Goal: Find contact information: Find contact information

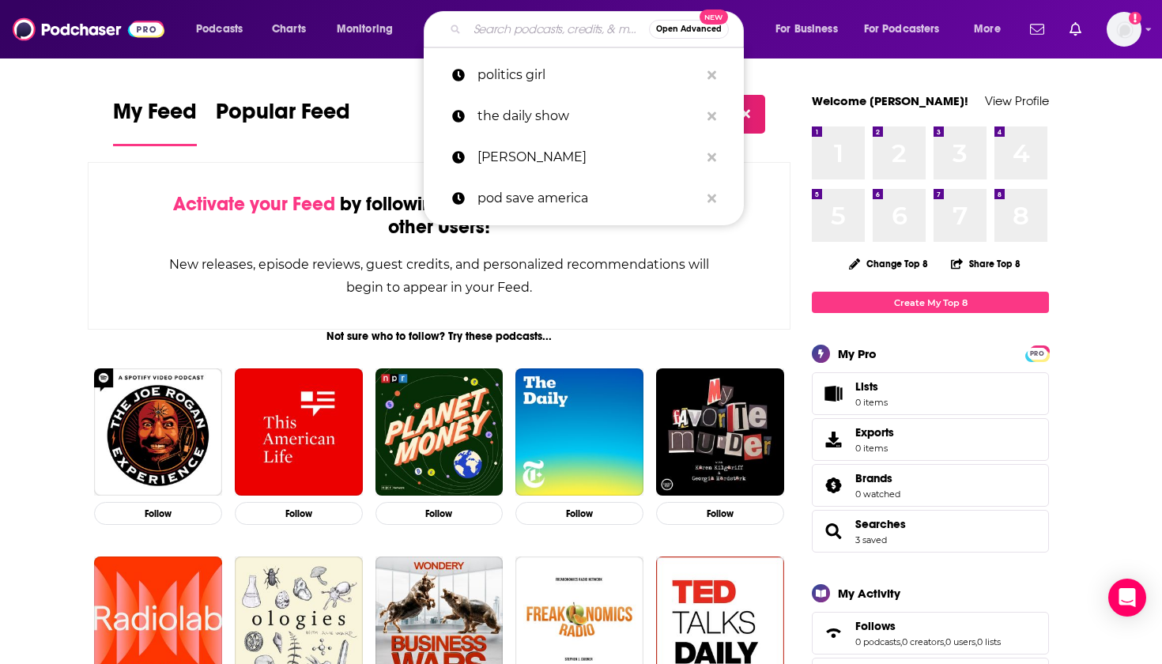
click at [547, 20] on input "Search podcasts, credits, & more..." at bounding box center [558, 29] width 182 height 25
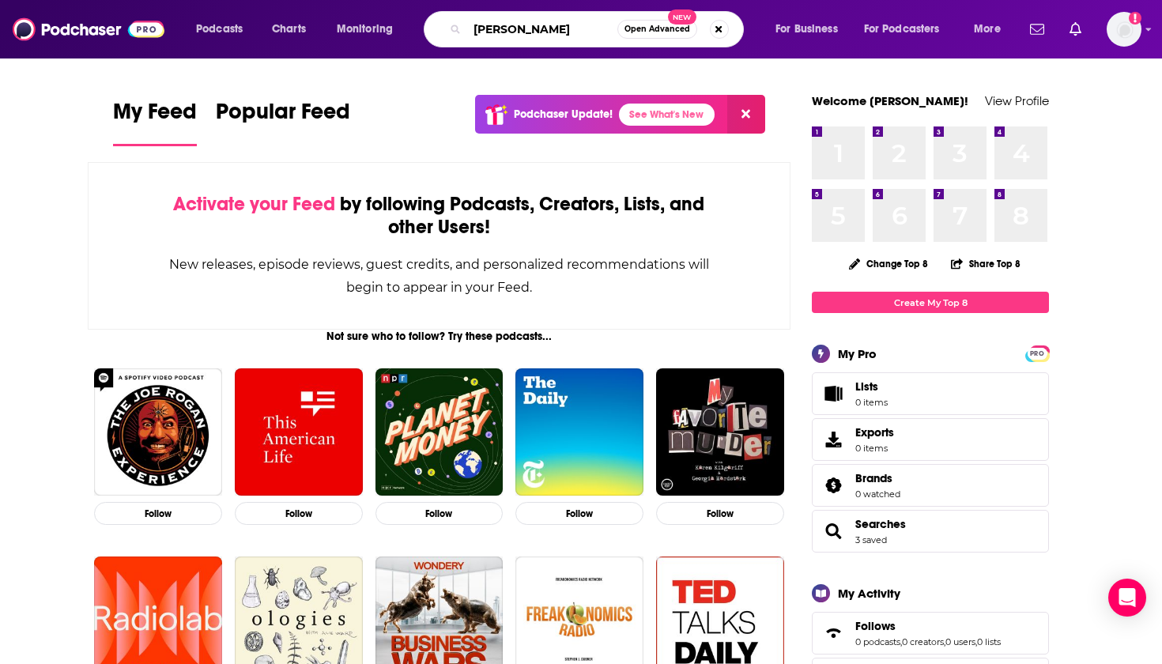
type input "[PERSON_NAME]"
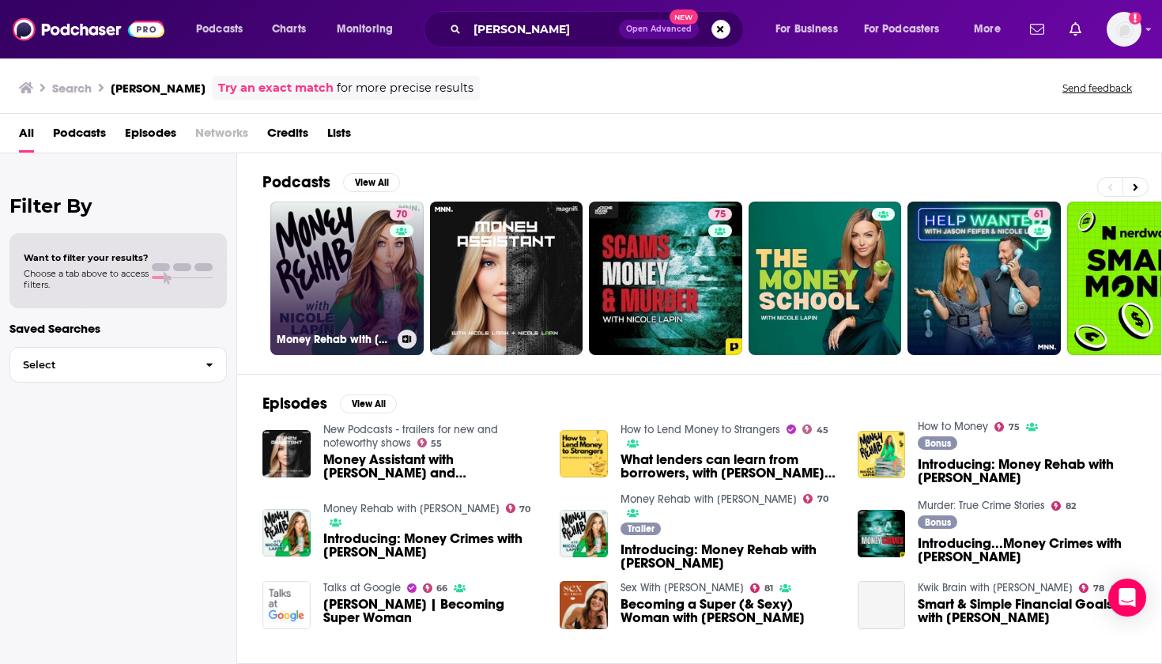
click at [355, 277] on link "70 Money Rehab with [PERSON_NAME]" at bounding box center [346, 278] width 153 height 153
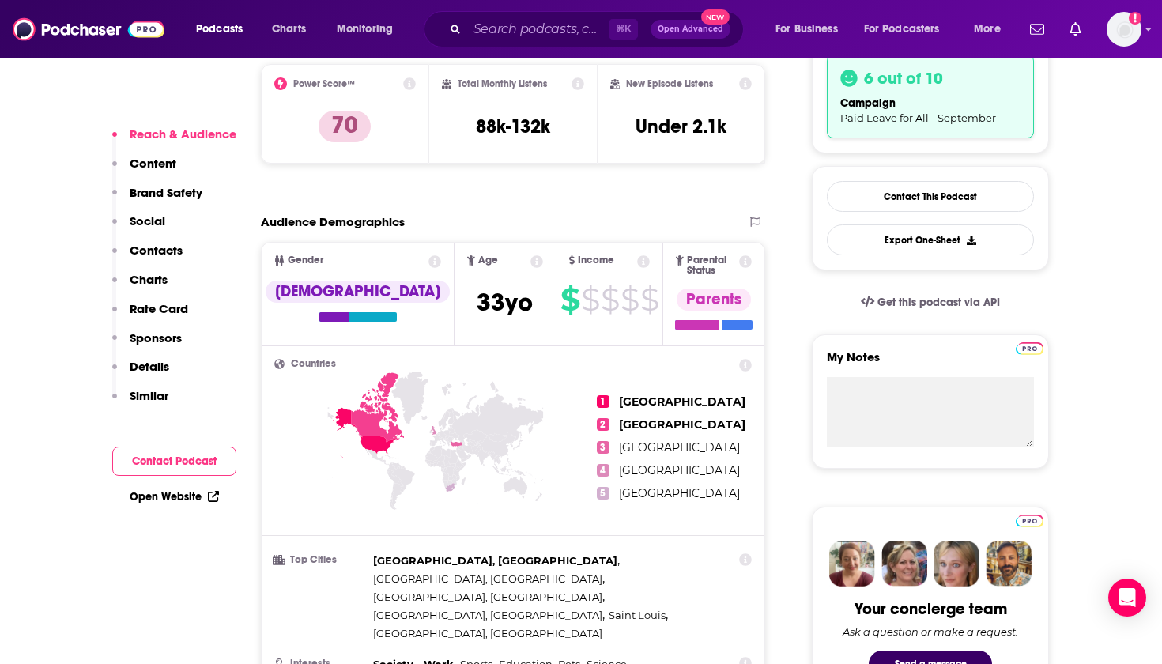
scroll to position [398, 0]
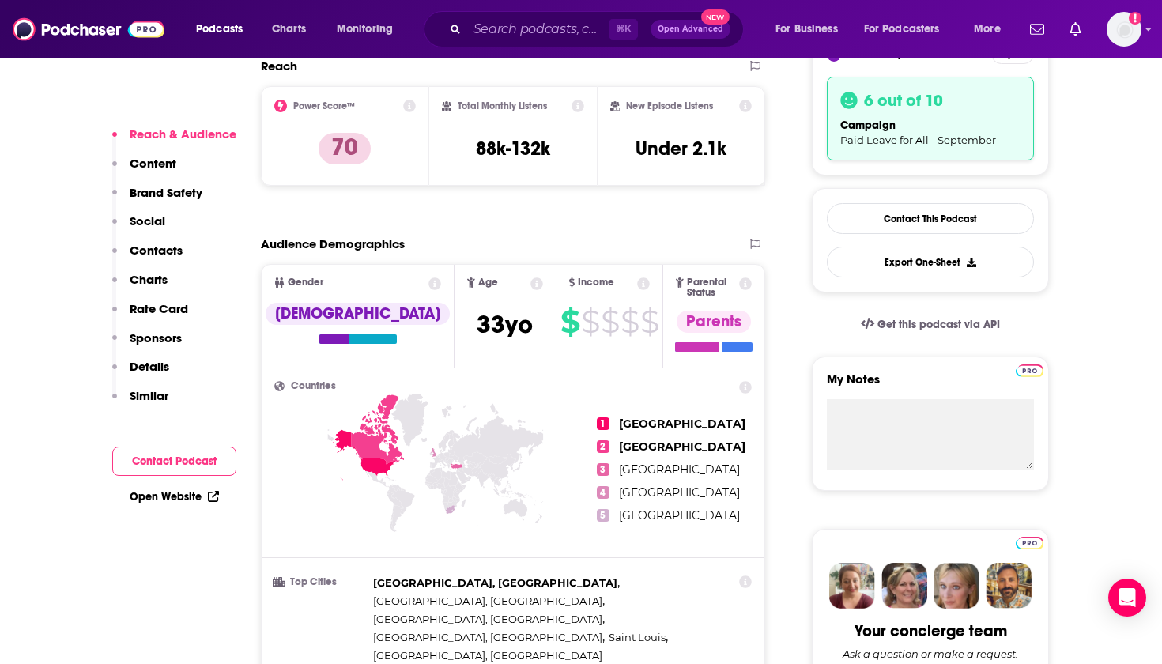
click at [158, 245] on p "Contacts" at bounding box center [156, 250] width 53 height 15
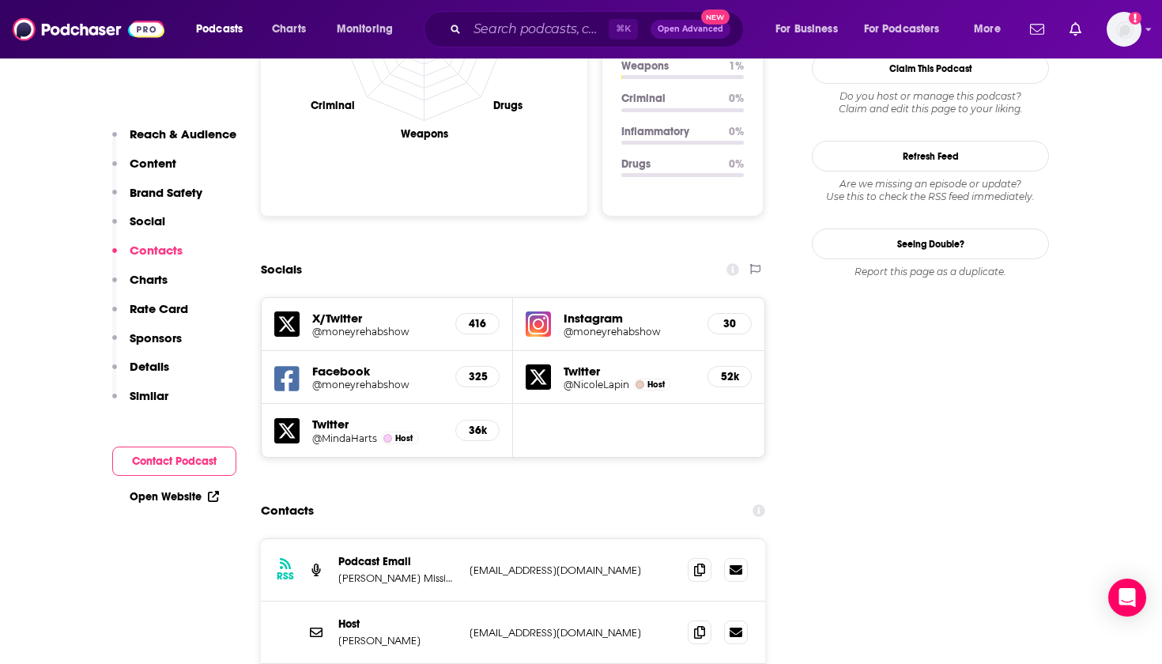
scroll to position [1824, 0]
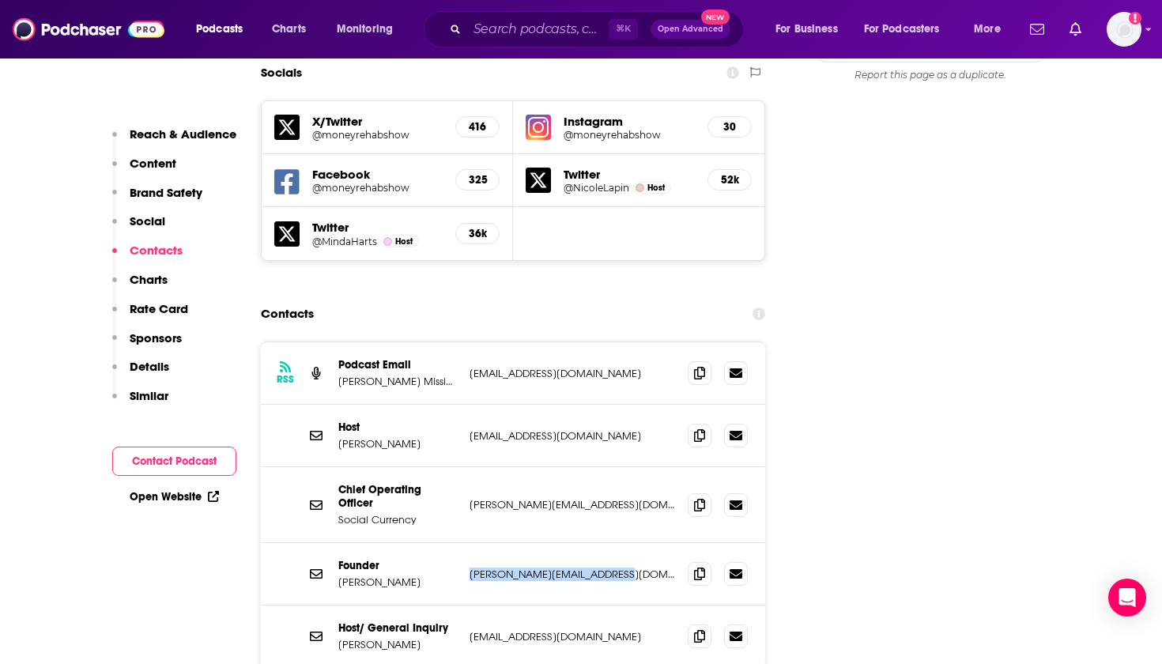
drag, startPoint x: 654, startPoint y: 500, endPoint x: 469, endPoint y: 496, distance: 185.1
click at [469, 543] on div "Founder [PERSON_NAME] [PERSON_NAME][EMAIL_ADDRESS][DOMAIN_NAME] [PERSON_NAME][E…" at bounding box center [513, 574] width 504 height 62
copy p "[PERSON_NAME][EMAIL_ADDRESS][DOMAIN_NAME]"
drag, startPoint x: 573, startPoint y: 364, endPoint x: 436, endPoint y: 363, distance: 136.8
click at [436, 405] on div "Host [PERSON_NAME] [EMAIL_ADDRESS][DOMAIN_NAME] [EMAIL_ADDRESS][DOMAIN_NAME]" at bounding box center [513, 436] width 504 height 62
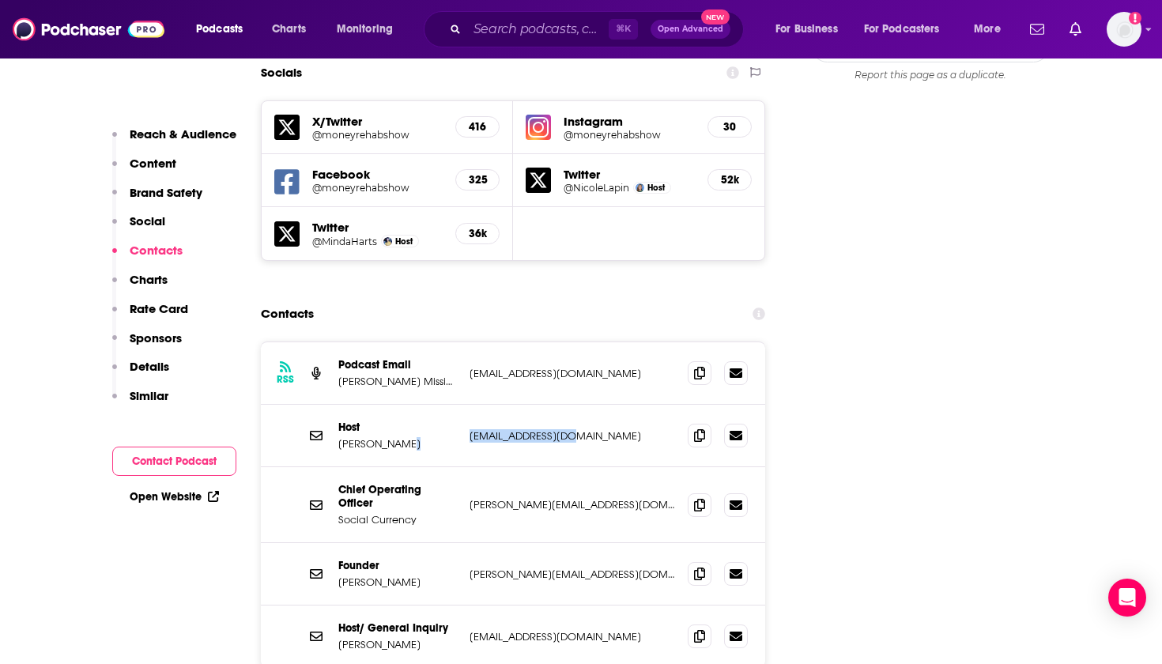
copy div "[EMAIL_ADDRESS][DOMAIN_NAME]"
drag, startPoint x: 645, startPoint y: 496, endPoint x: 470, endPoint y: 496, distance: 175.5
click at [470, 568] on p "[PERSON_NAME][EMAIL_ADDRESS][DOMAIN_NAME]" at bounding box center [573, 574] width 206 height 13
copy p "[PERSON_NAME][EMAIL_ADDRESS][DOMAIN_NAME]"
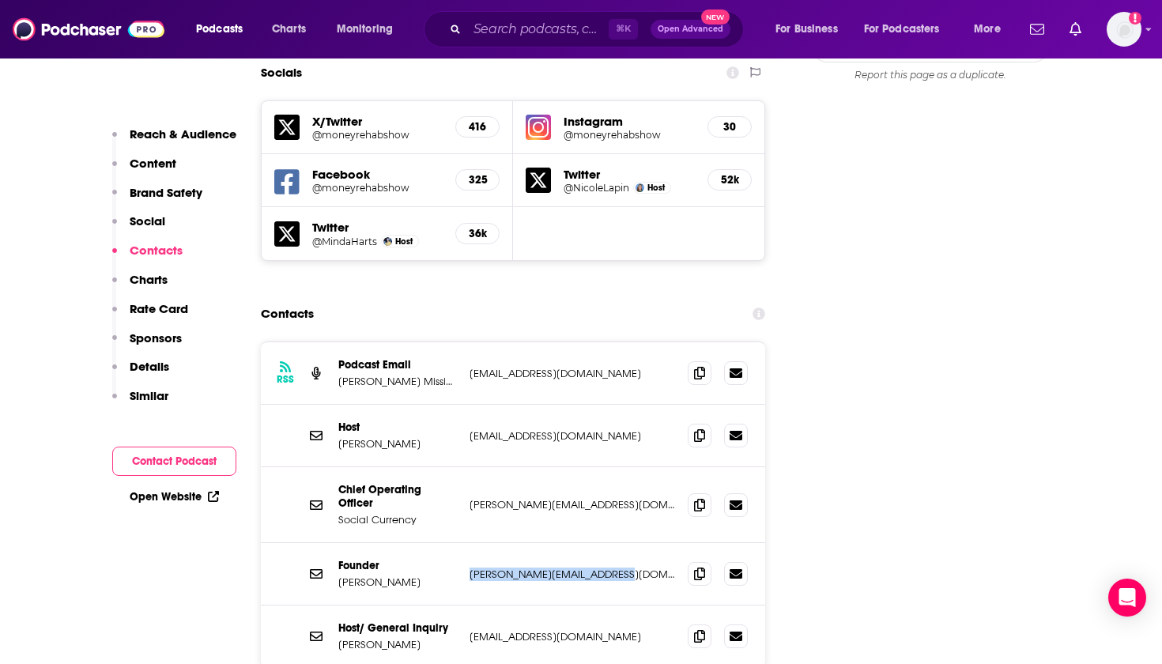
scroll to position [1806, 0]
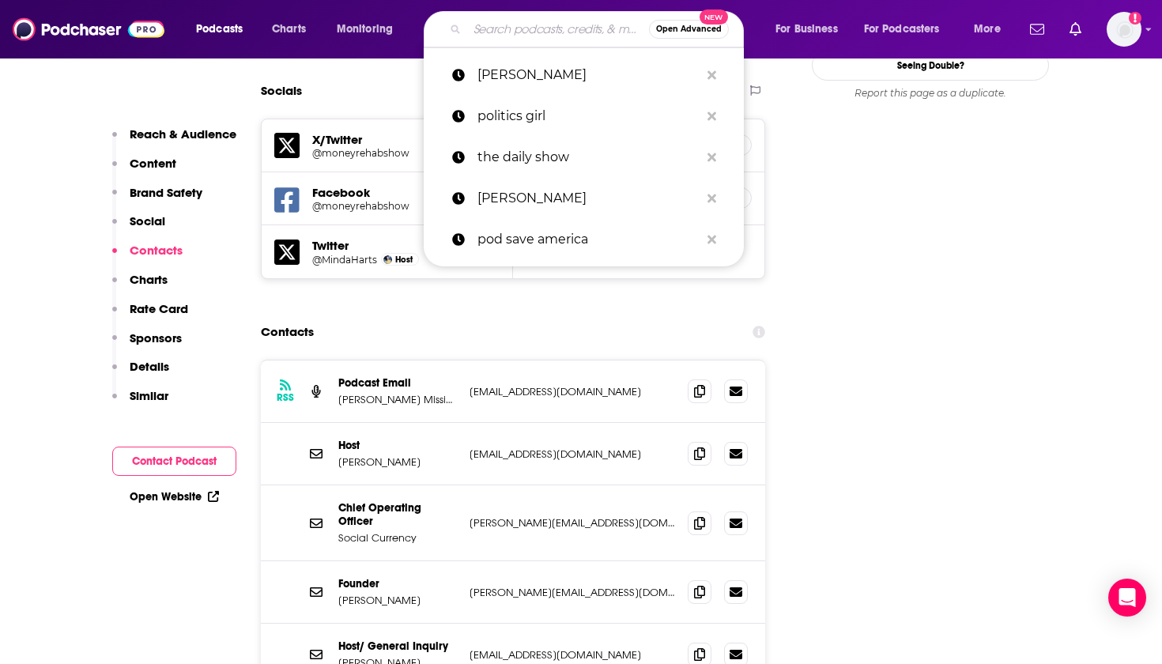
click at [508, 28] on input "Search podcasts, credits, & more..." at bounding box center [558, 29] width 182 height 25
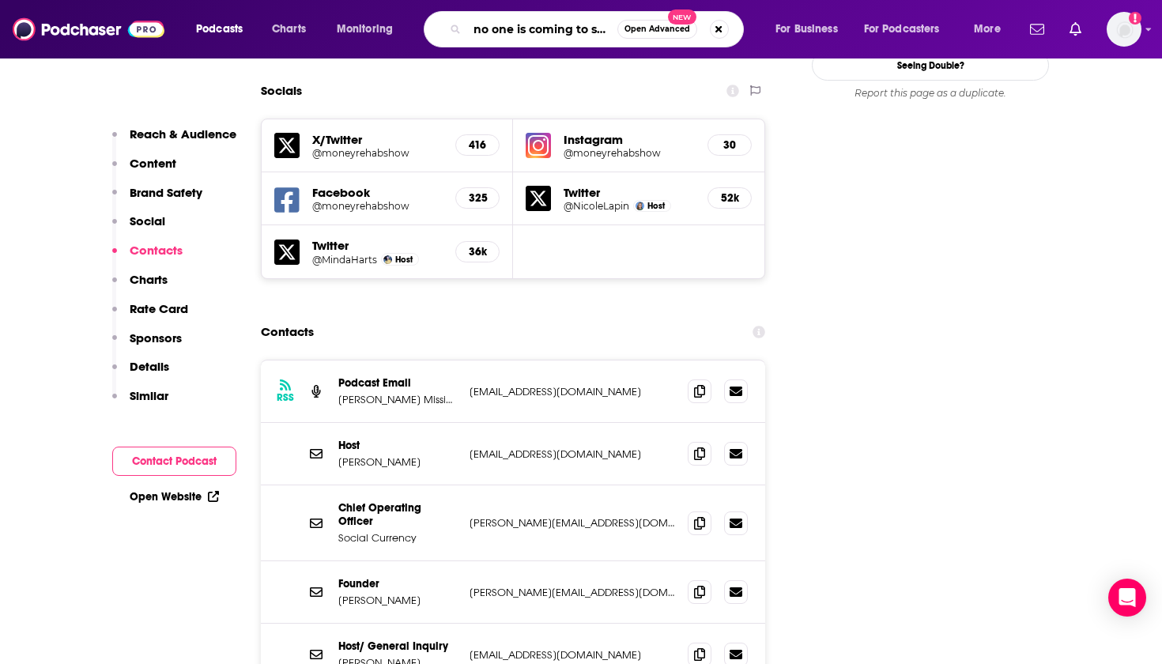
type input "no one is coming to save us"
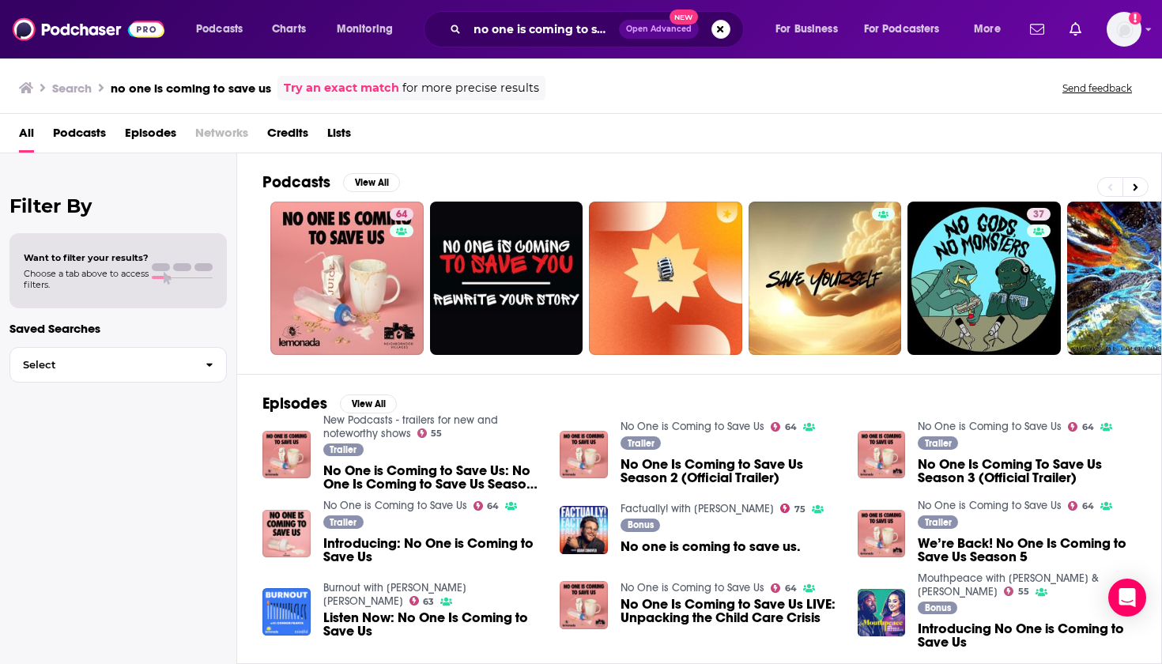
click at [454, 478] on span "No One is Coming to Save Us: No One Is Coming to Save Us Season 2 (Official Tra…" at bounding box center [432, 477] width 218 height 27
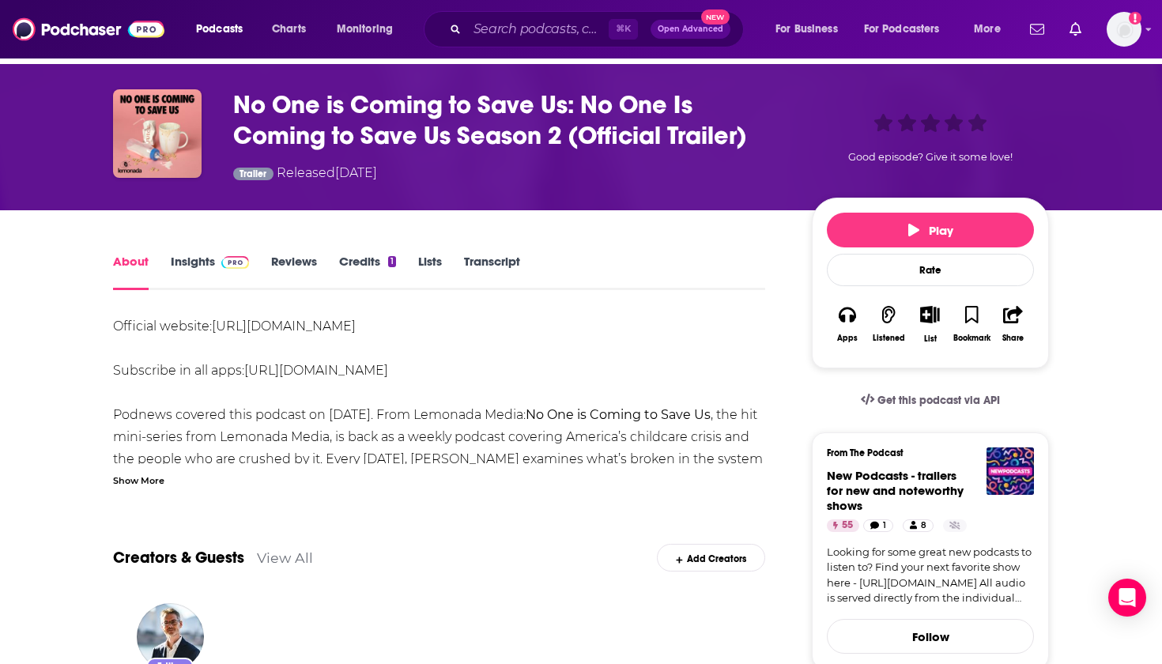
scroll to position [58, 0]
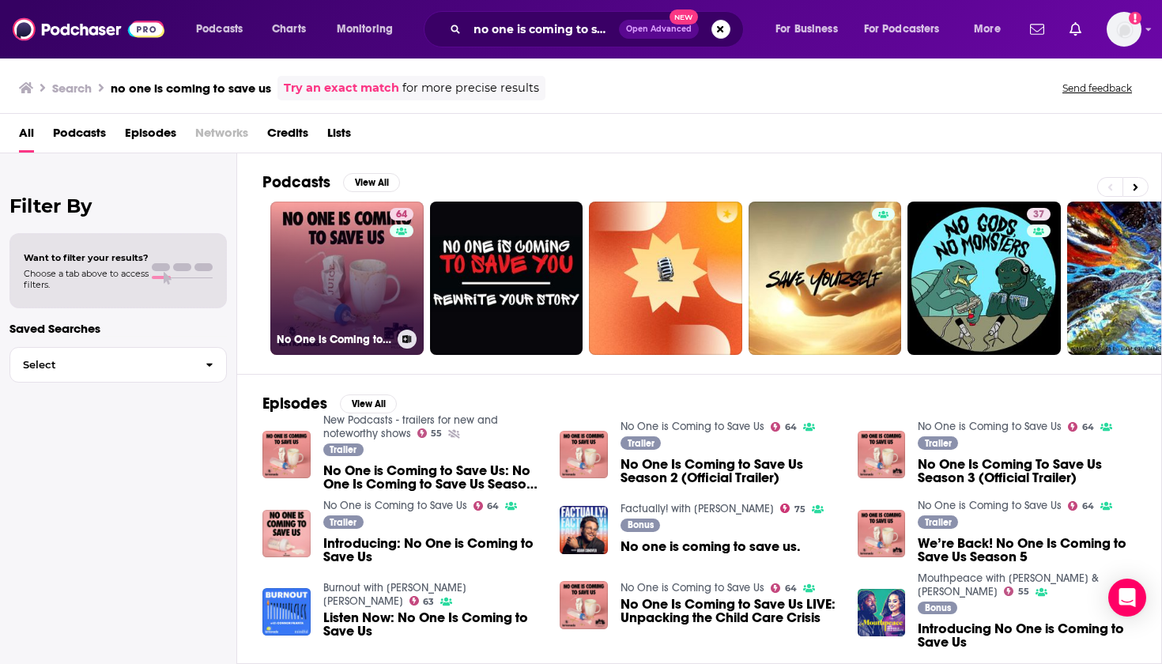
click at [361, 225] on link "64 No One is Coming to Save Us" at bounding box center [346, 278] width 153 height 153
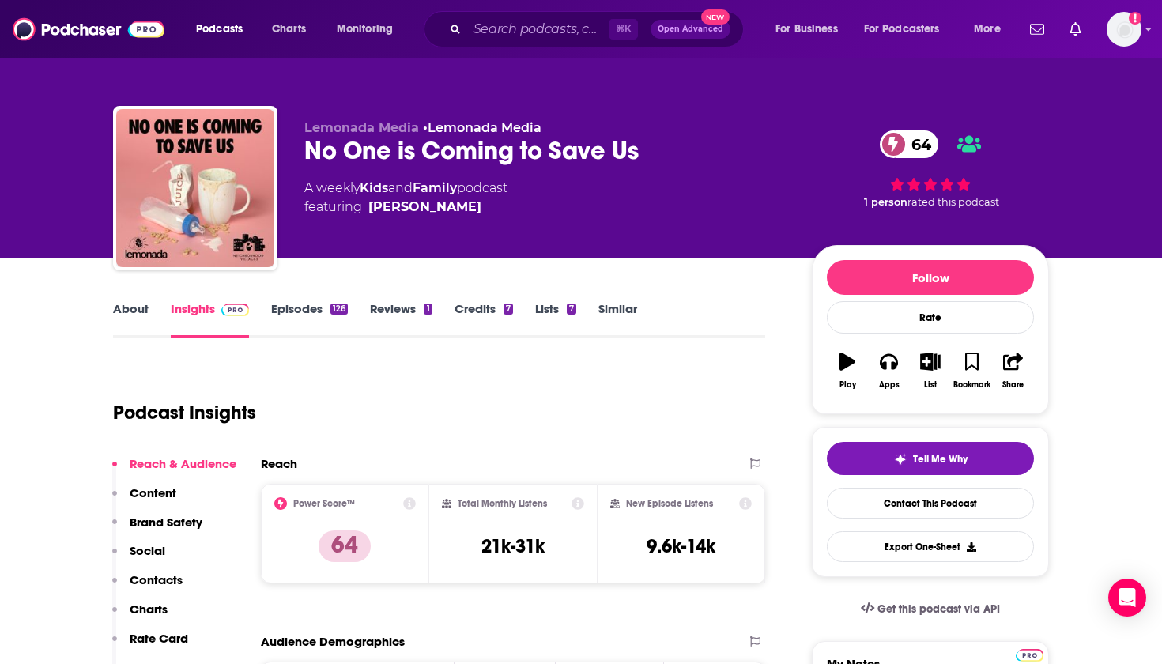
click at [301, 308] on link "Episodes 126" at bounding box center [309, 319] width 77 height 36
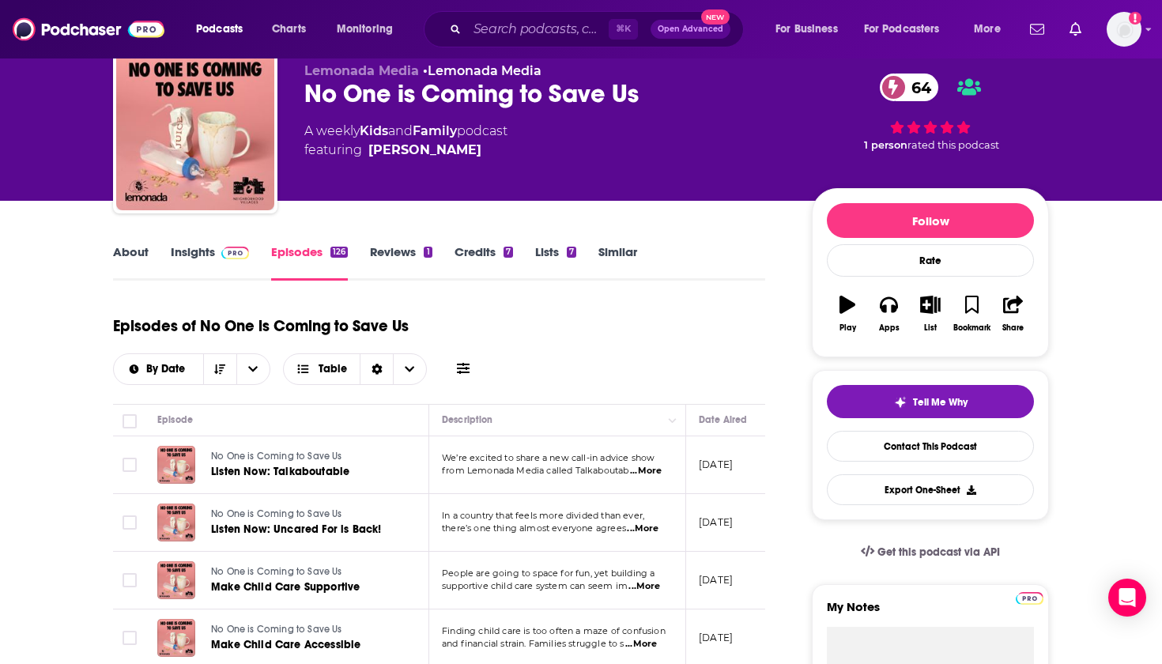
scroll to position [57, 0]
click at [649, 468] on span "...More" at bounding box center [646, 471] width 32 height 13
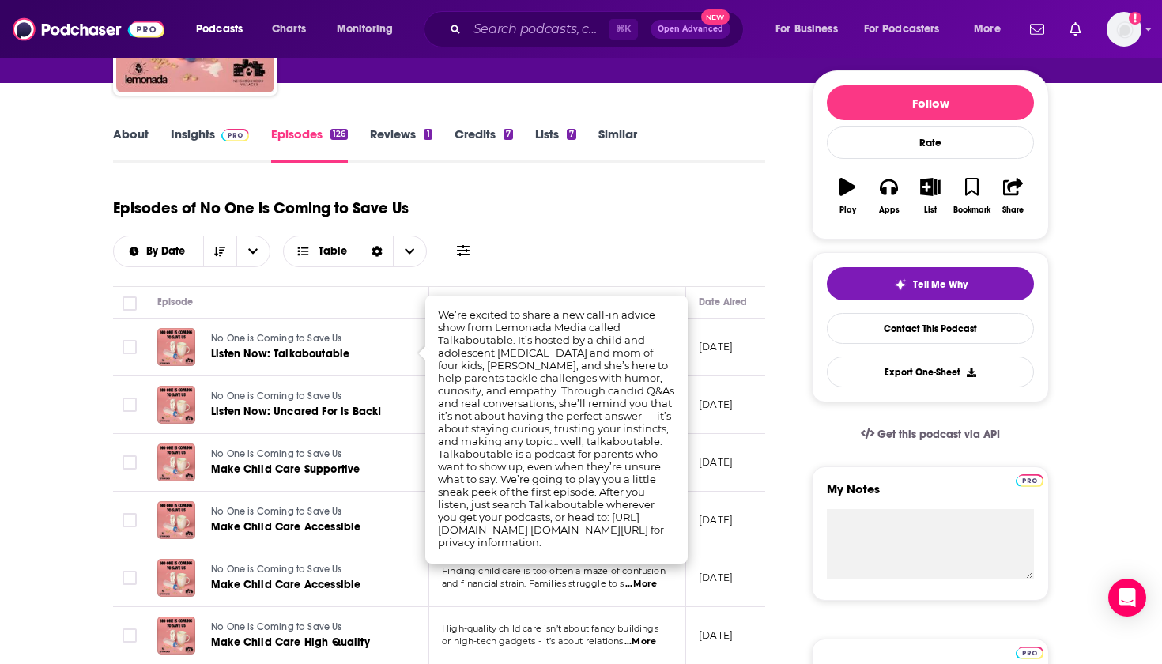
scroll to position [176, 0]
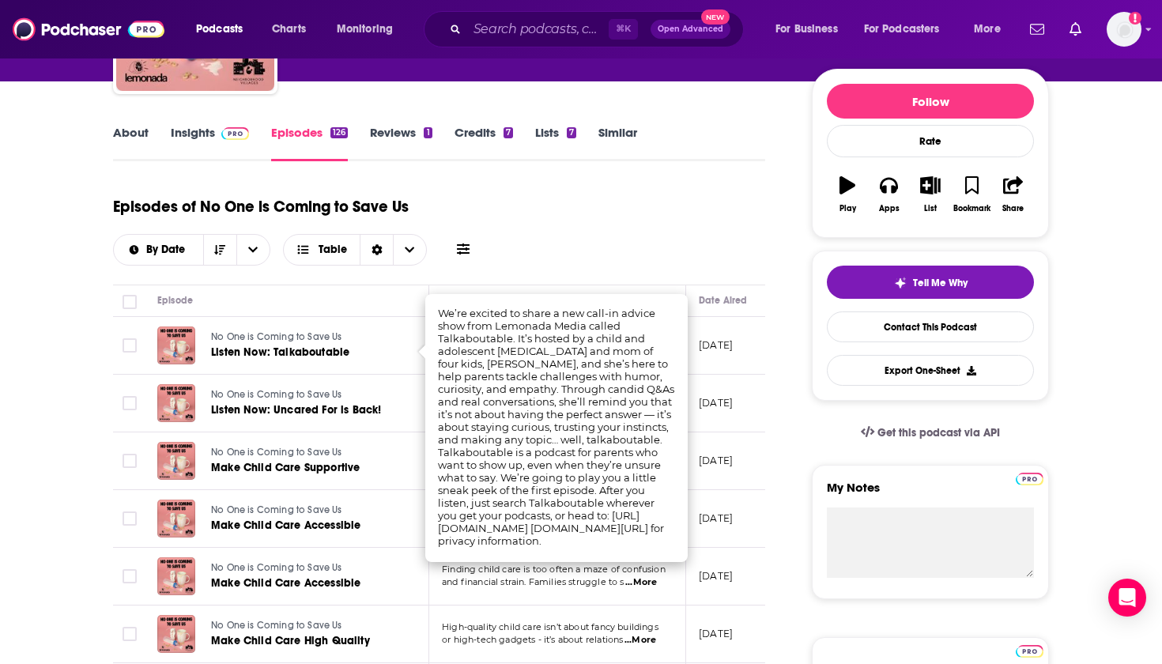
click at [567, 210] on div "Episodes of No One is Coming to Save Us By Date Table" at bounding box center [439, 226] width 652 height 79
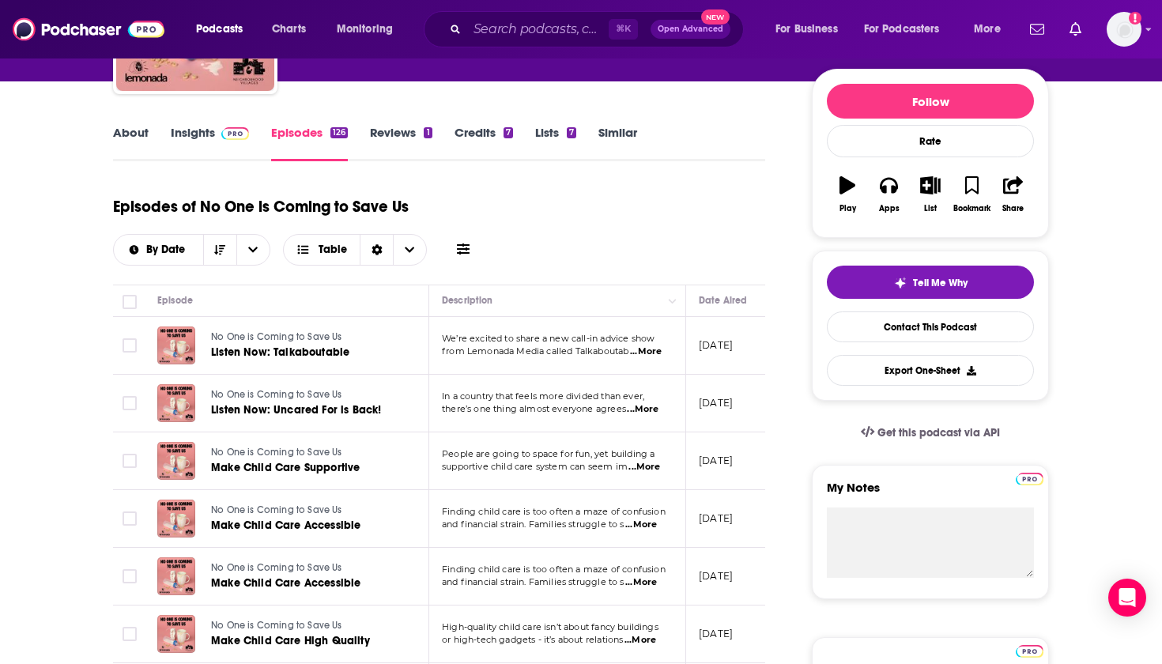
click at [643, 410] on span "...More" at bounding box center [643, 409] width 32 height 13
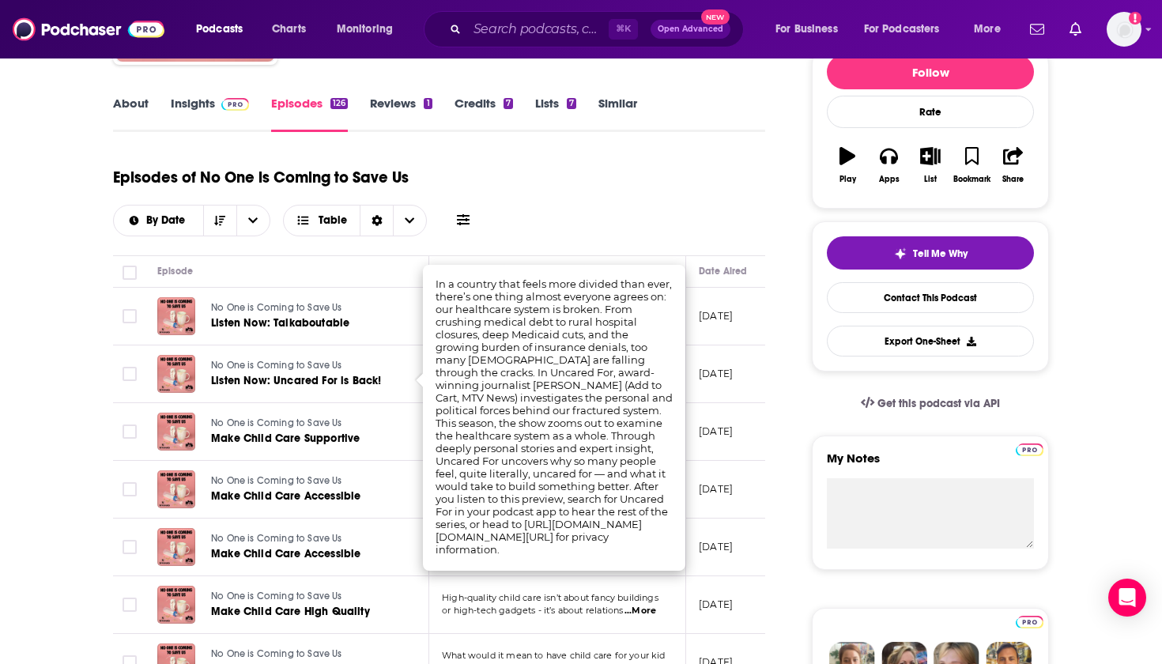
scroll to position [207, 0]
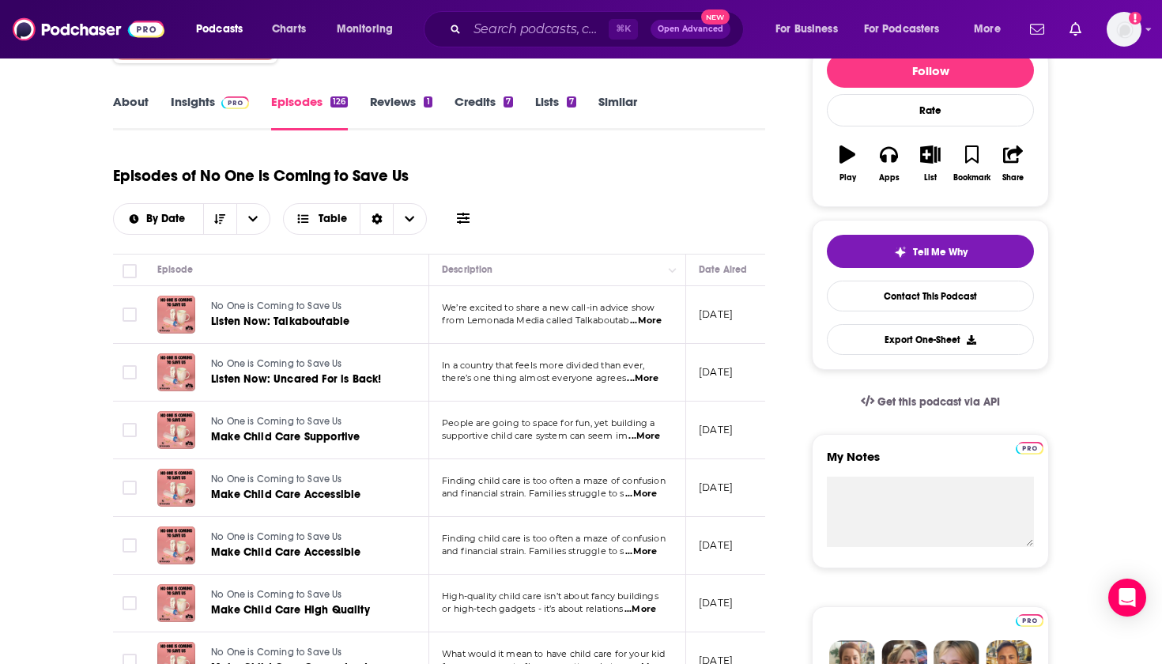
click at [627, 194] on div "Episodes of No One is Coming to Save Us By Date Table" at bounding box center [439, 195] width 652 height 79
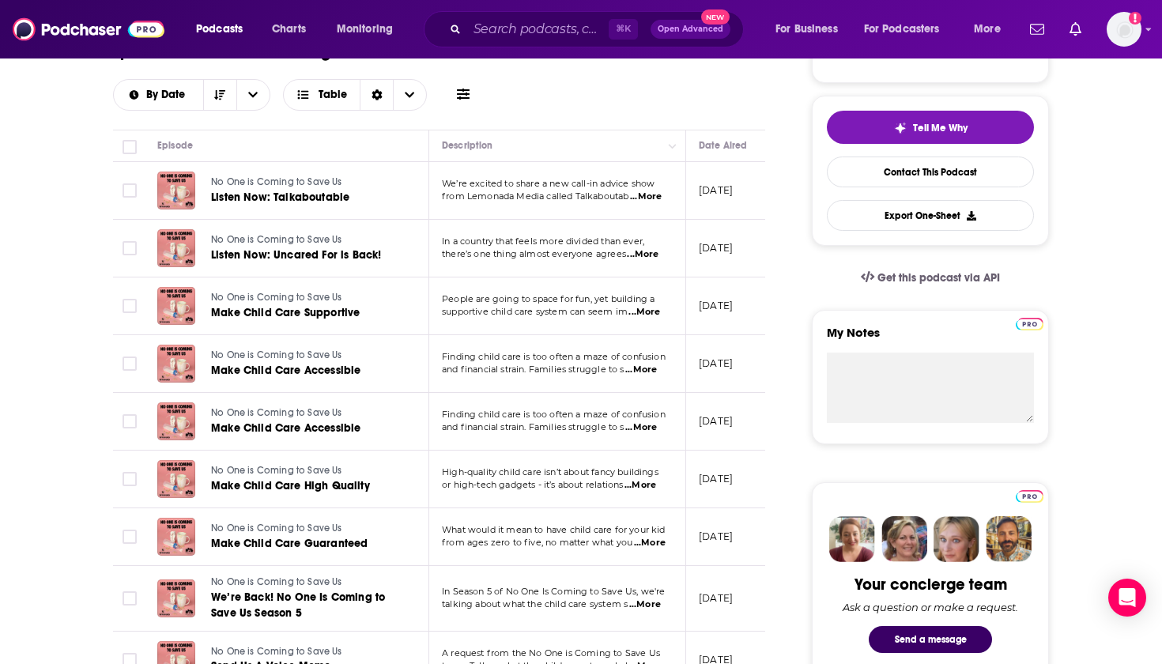
scroll to position [344, 0]
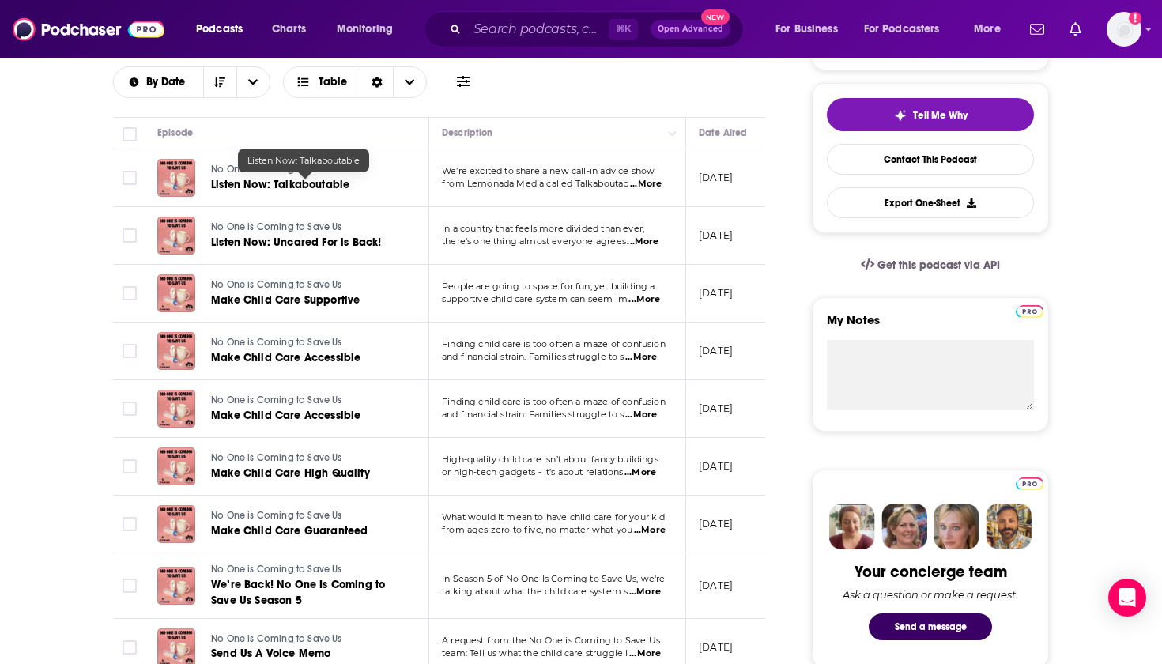
click at [331, 180] on span "Listen Now: Talkaboutable" at bounding box center [280, 184] width 138 height 13
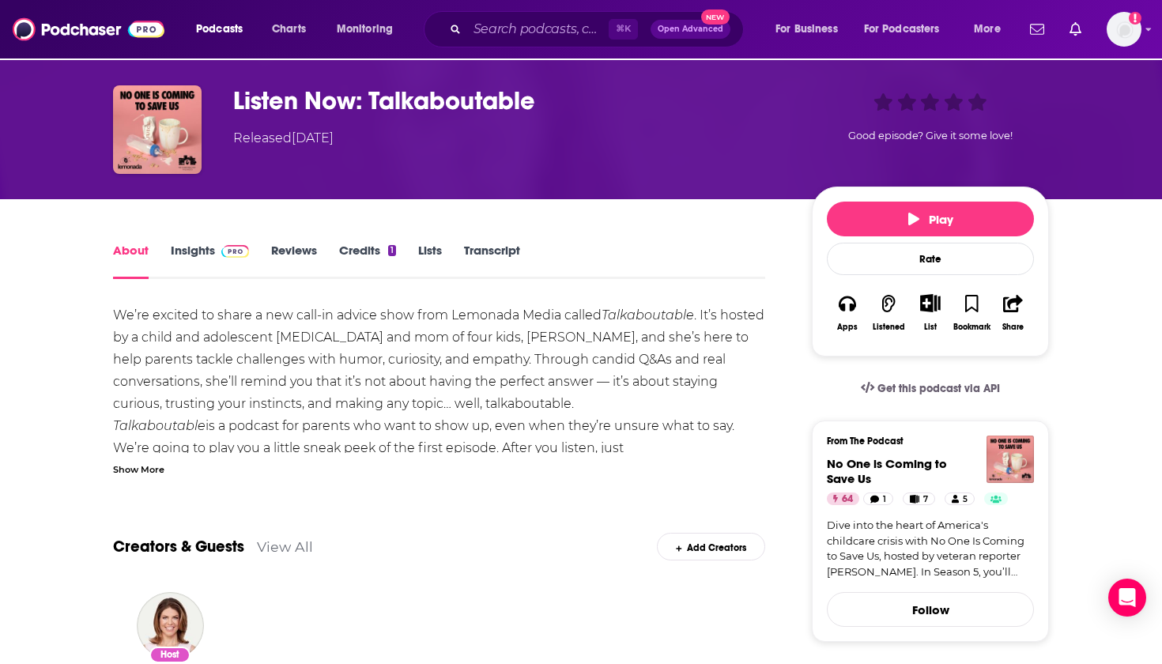
scroll to position [115, 0]
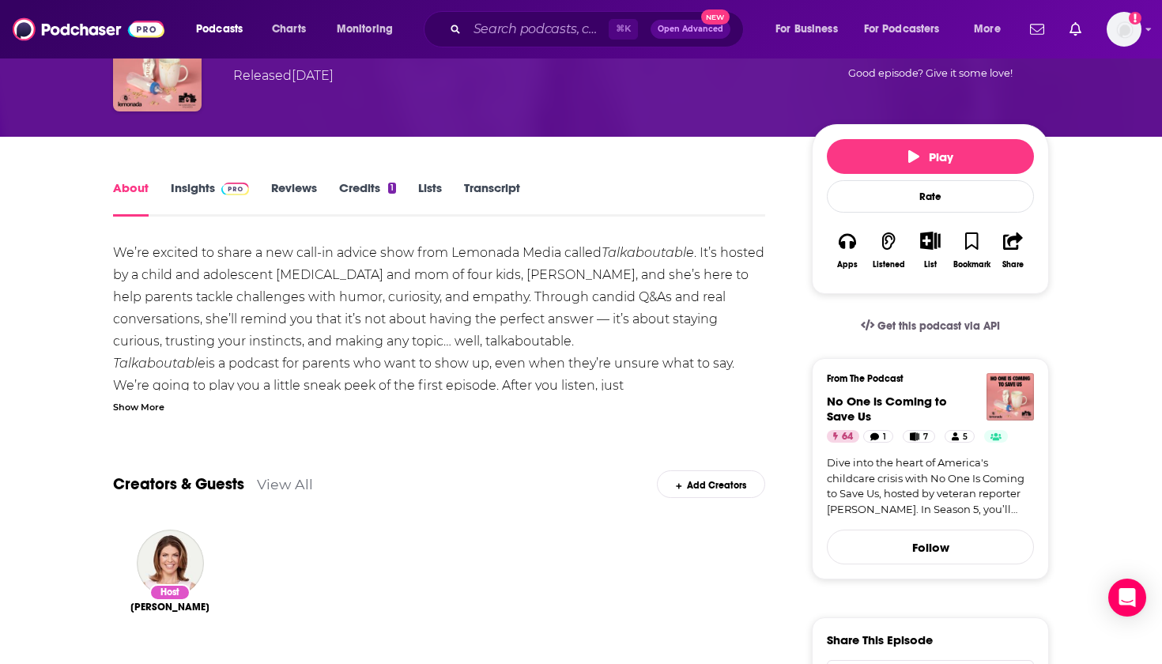
click at [128, 402] on div "Show More" at bounding box center [138, 405] width 51 height 15
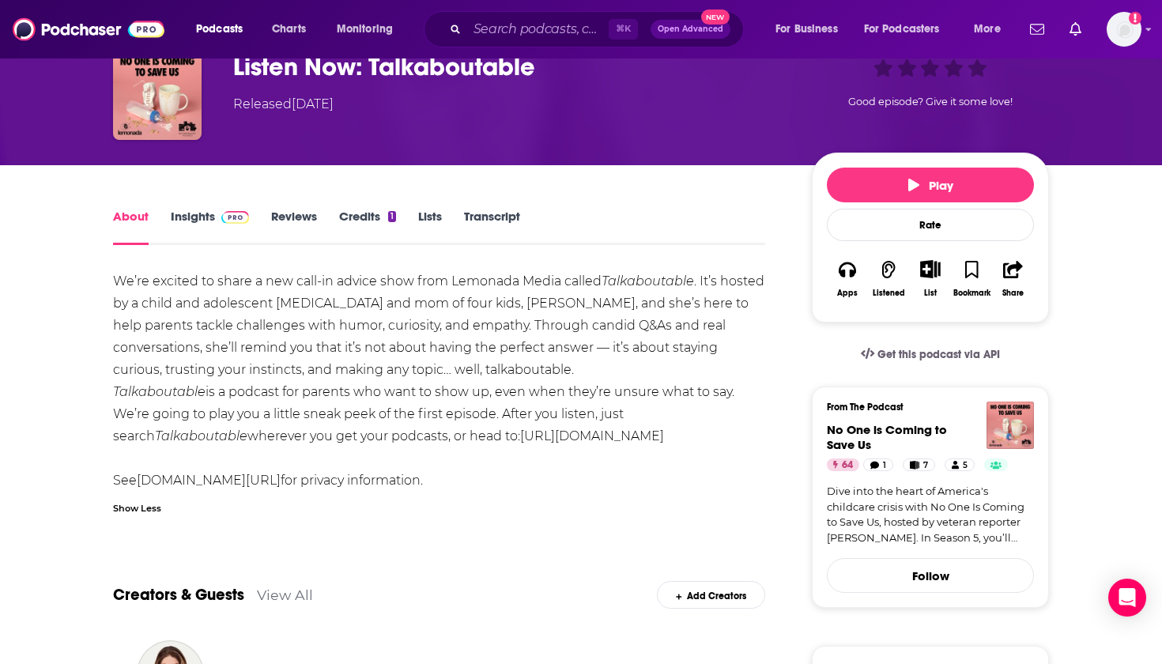
scroll to position [88, 0]
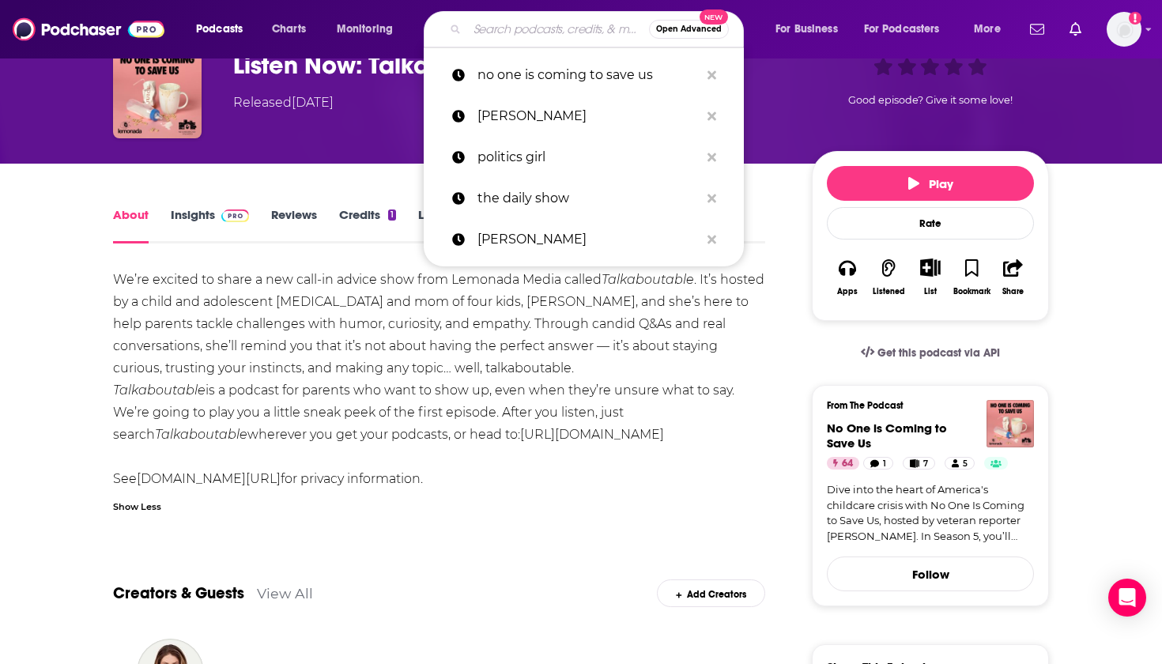
click at [503, 36] on input "Search podcasts, credits, & more..." at bounding box center [558, 29] width 182 height 25
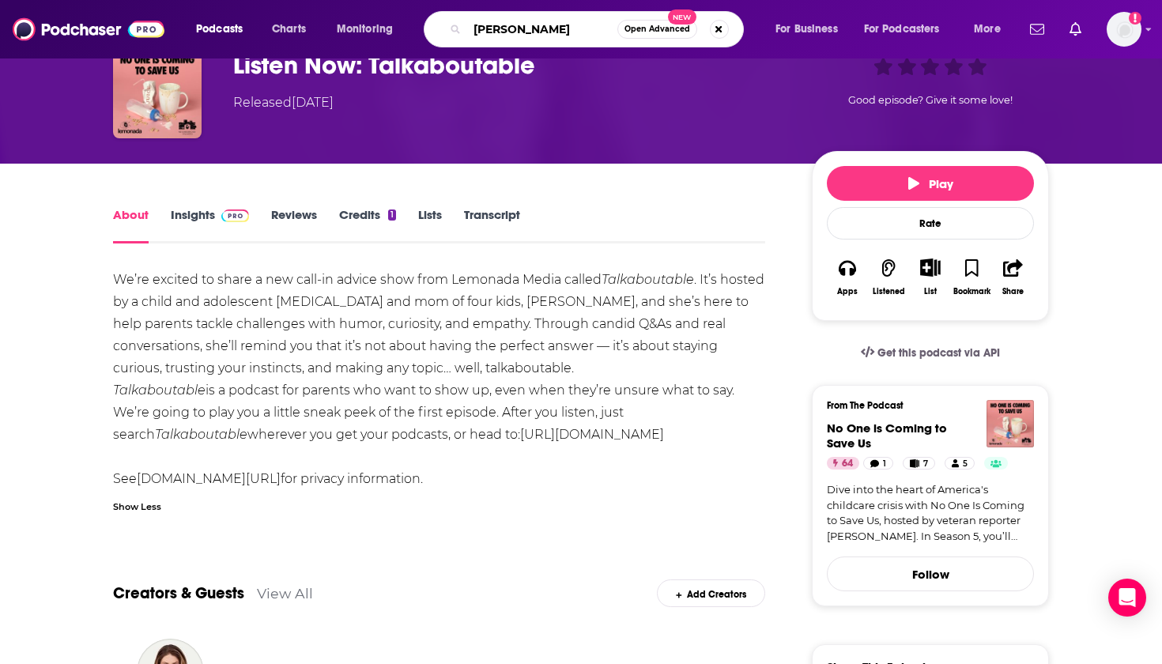
type input "[PERSON_NAME]"
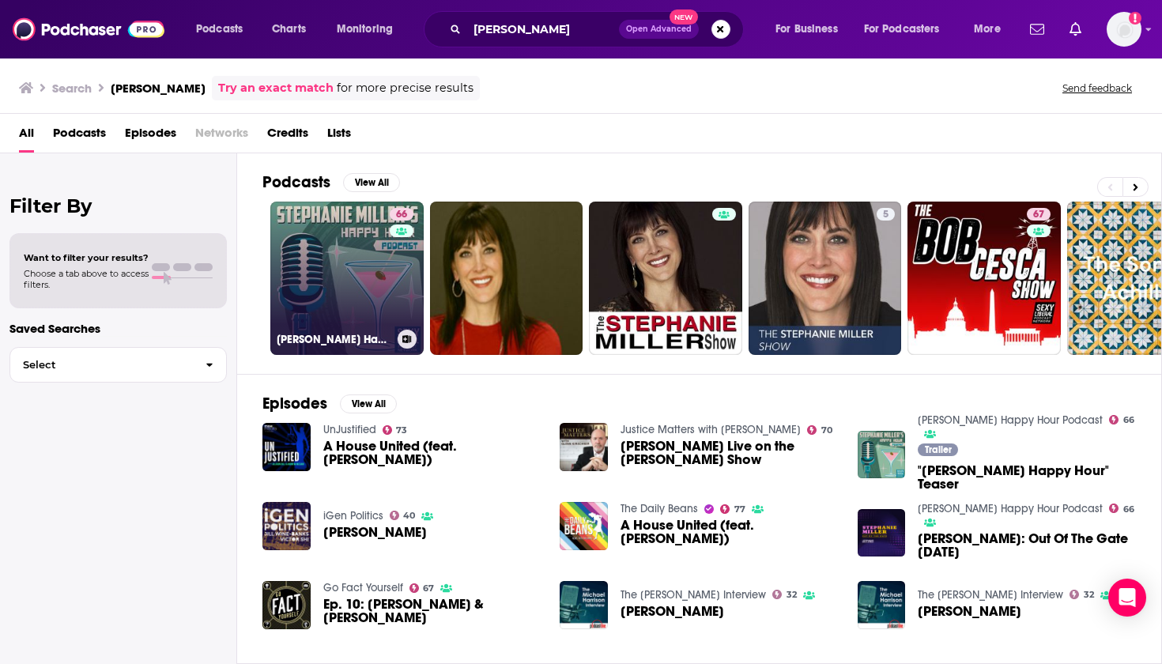
click at [315, 299] on link "66 [PERSON_NAME] Happy Hour Podcast" at bounding box center [346, 278] width 153 height 153
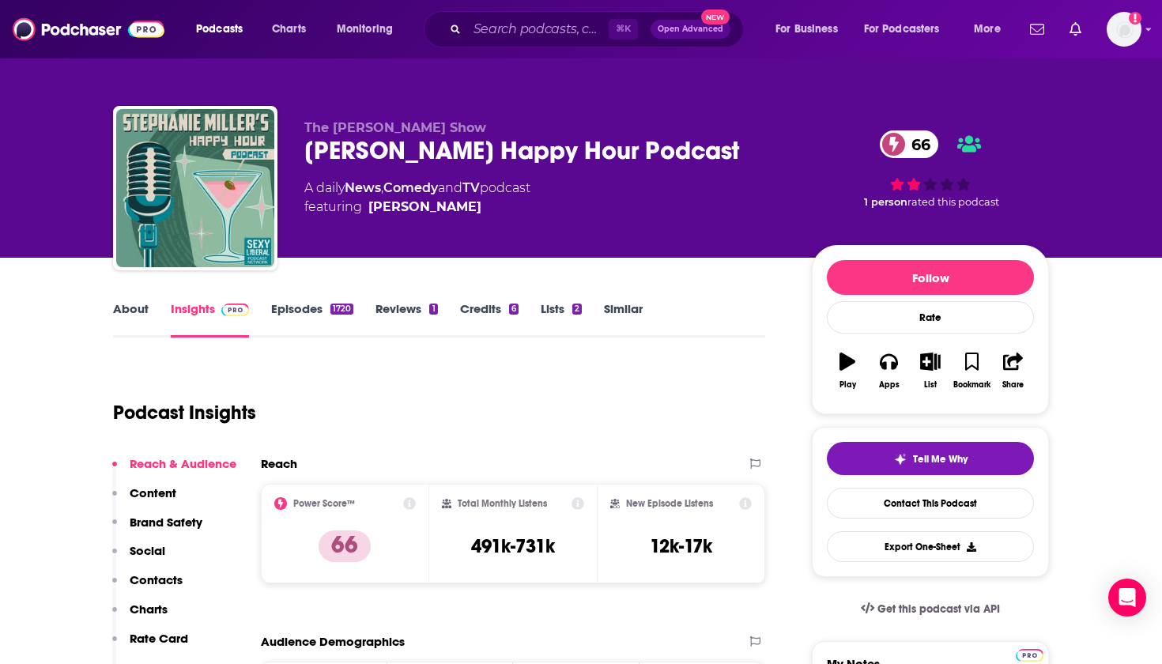
click at [326, 301] on link "Episodes 1720" at bounding box center [312, 319] width 82 height 36
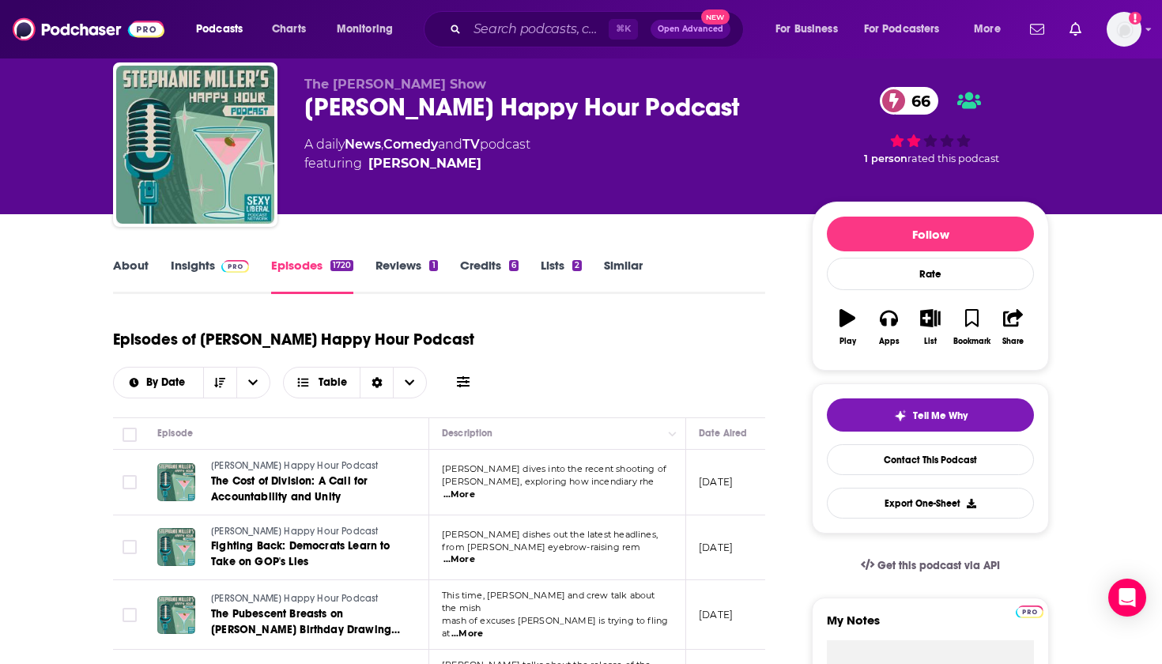
scroll to position [44, 0]
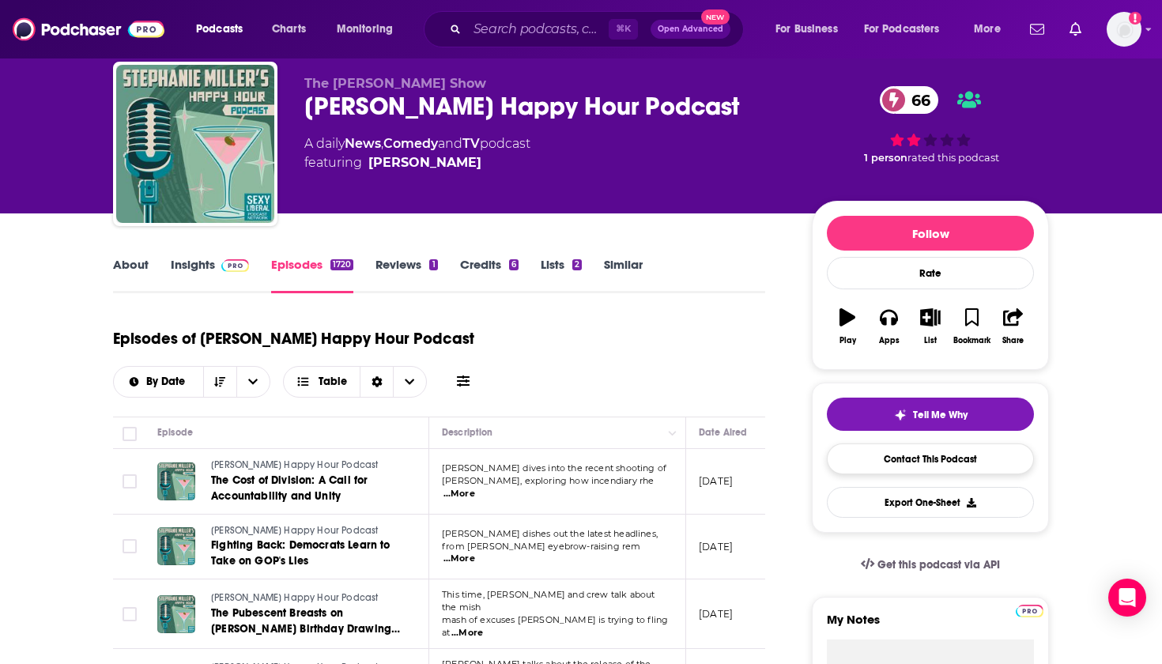
click at [938, 462] on link "Contact This Podcast" at bounding box center [930, 459] width 207 height 31
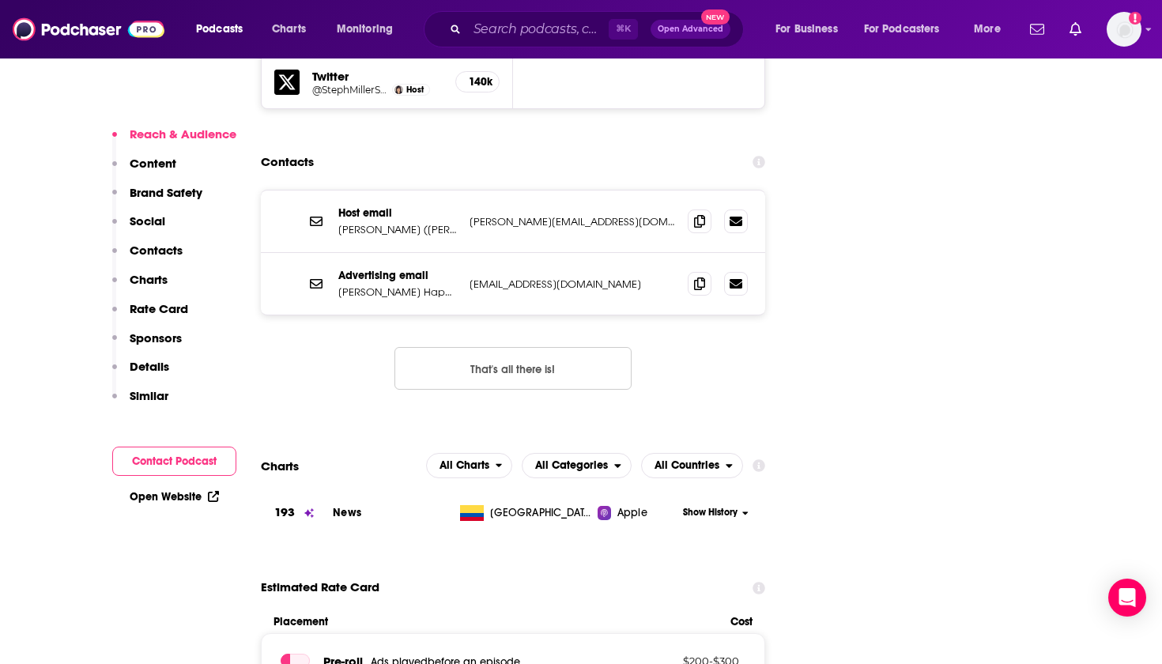
scroll to position [1839, 0]
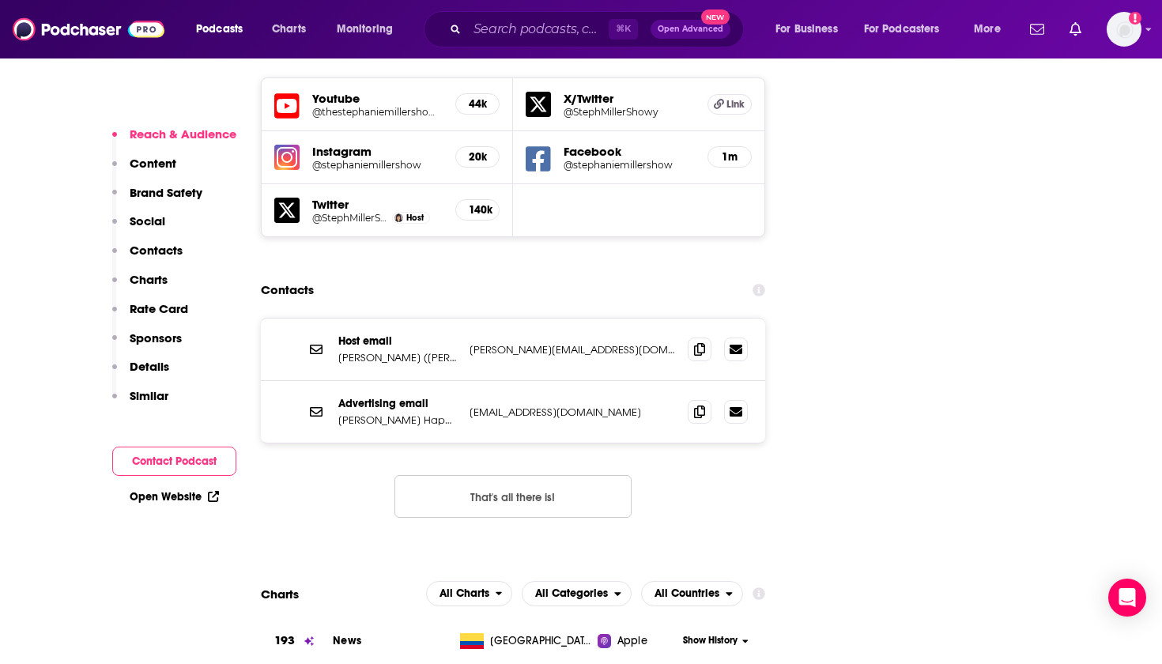
click at [579, 343] on p "[PERSON_NAME][EMAIL_ADDRESS][DOMAIN_NAME]" at bounding box center [573, 349] width 206 height 13
copy div "[PERSON_NAME][EMAIL_ADDRESS][DOMAIN_NAME] [PERSON_NAME][EMAIL_ADDRESS][DOMAIN_N…"
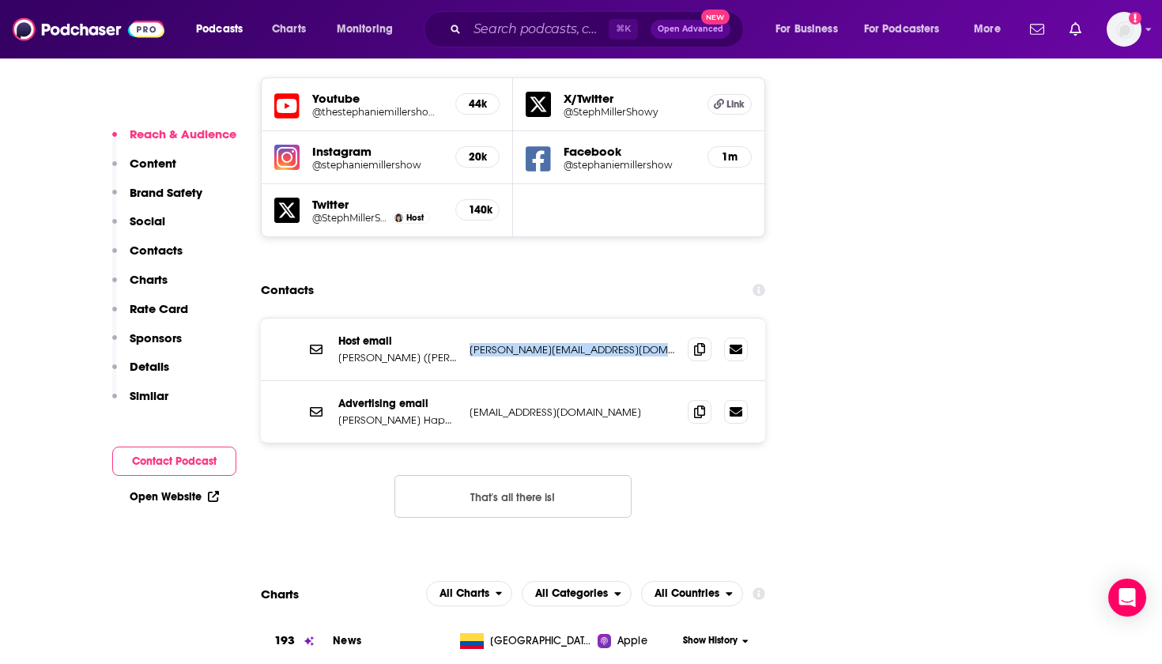
copy div "[PERSON_NAME][EMAIL_ADDRESS][DOMAIN_NAME] [PERSON_NAME][EMAIL_ADDRESS][DOMAIN_N…"
click at [540, 343] on p "[PERSON_NAME][EMAIL_ADDRESS][DOMAIN_NAME]" at bounding box center [573, 349] width 206 height 13
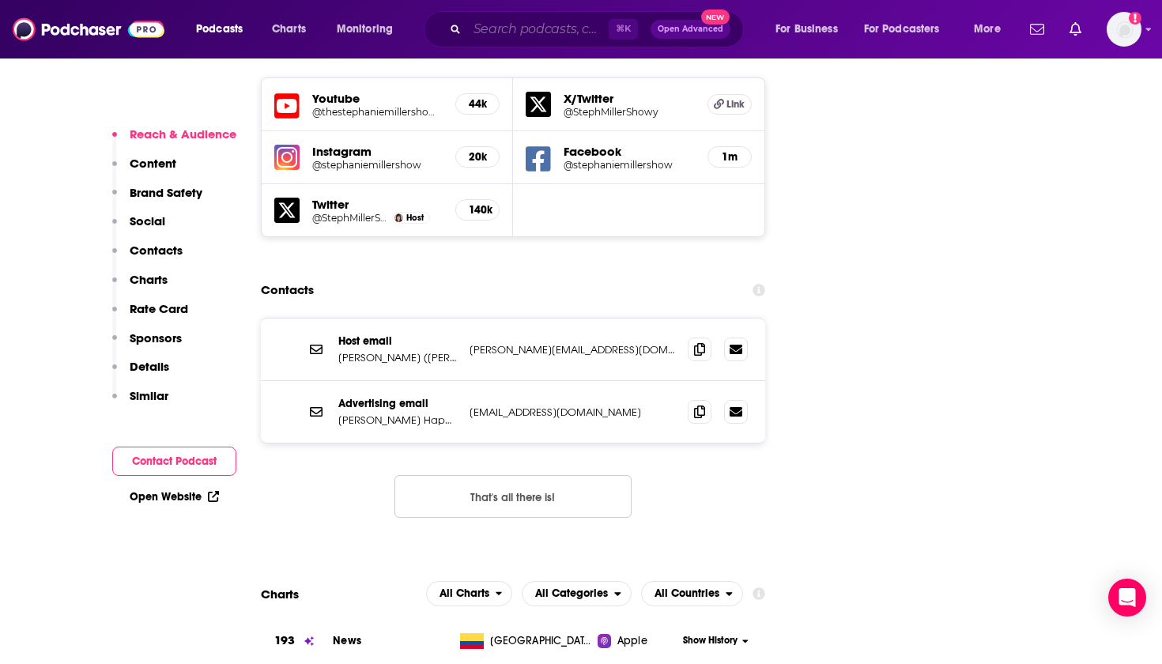
click at [537, 36] on input "Search podcasts, credits, & more..." at bounding box center [538, 29] width 142 height 25
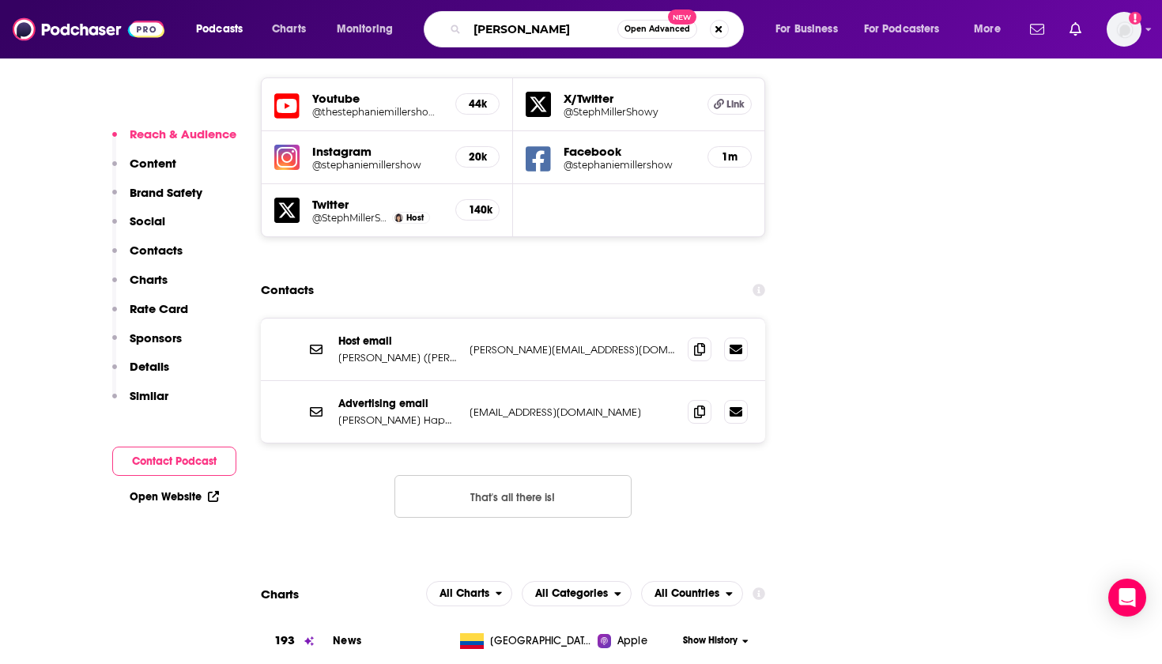
type input "[PERSON_NAME]"
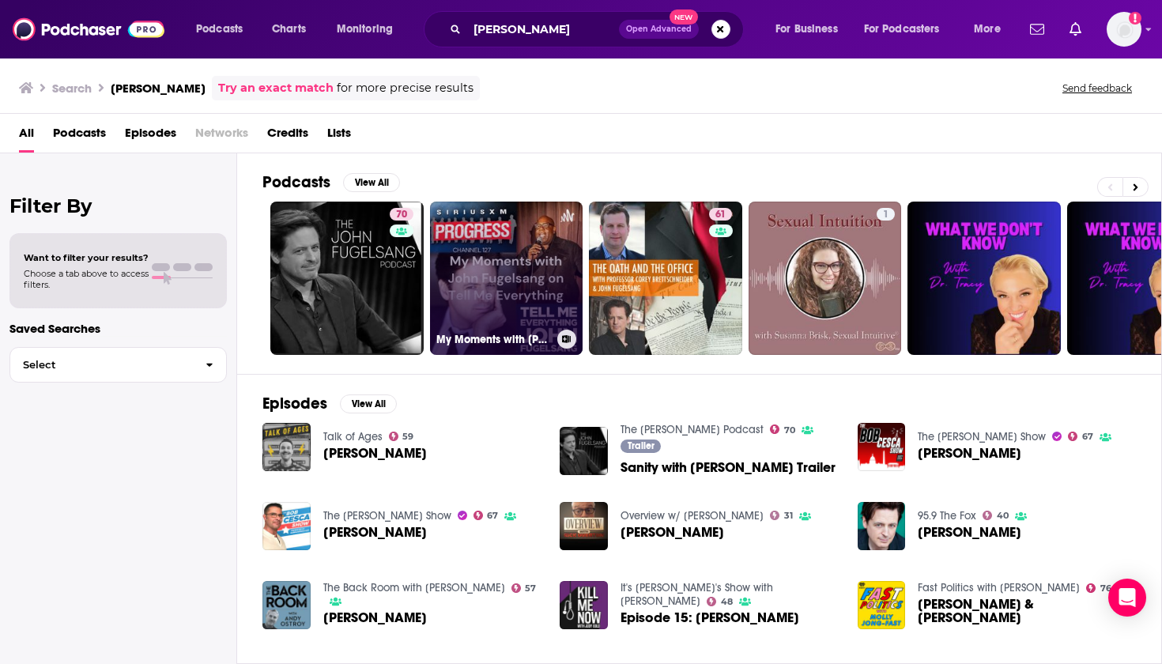
click at [455, 311] on link "My Moments with [PERSON_NAME] on Tell Me Everything" at bounding box center [506, 278] width 153 height 153
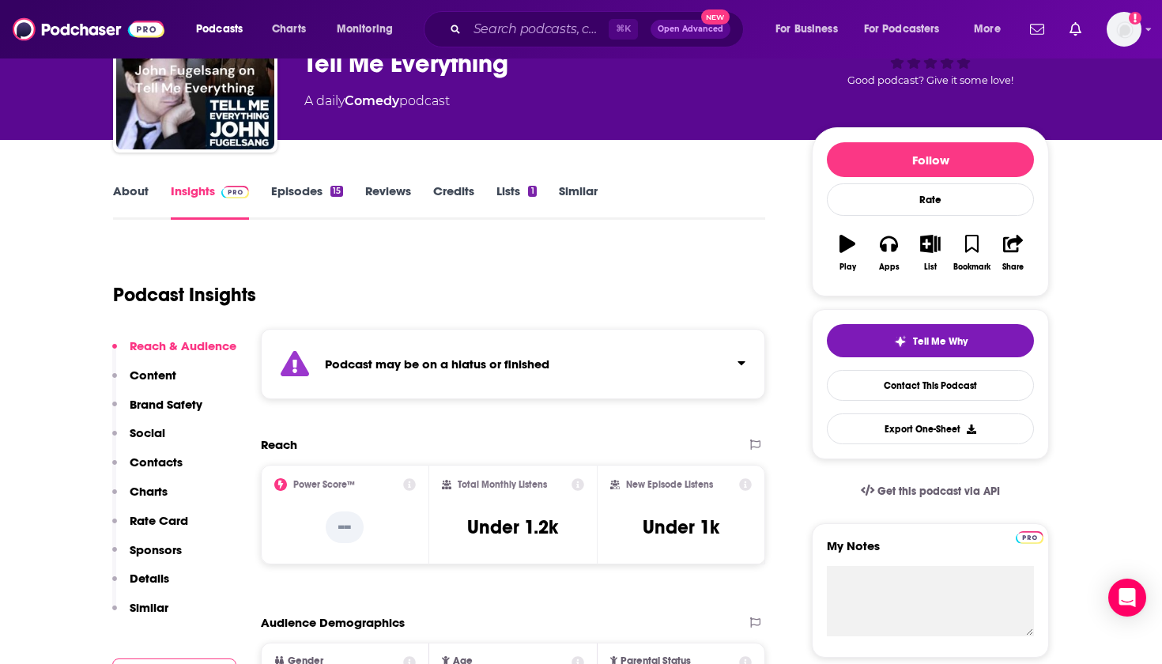
scroll to position [464, 0]
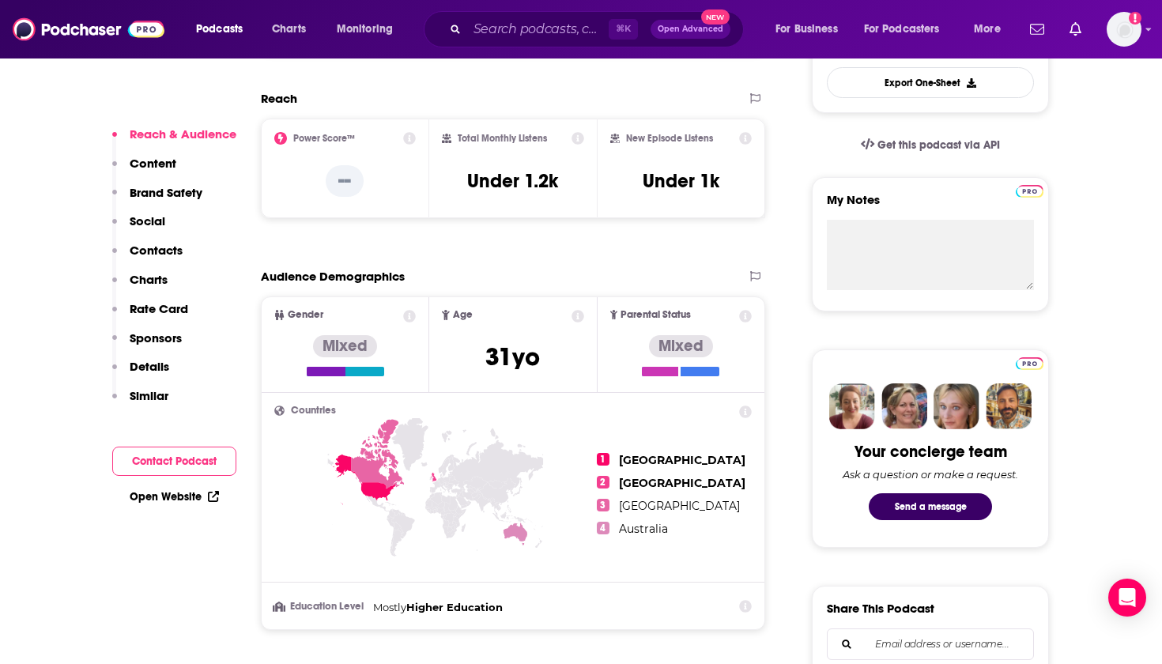
click at [157, 246] on p "Contacts" at bounding box center [156, 250] width 53 height 15
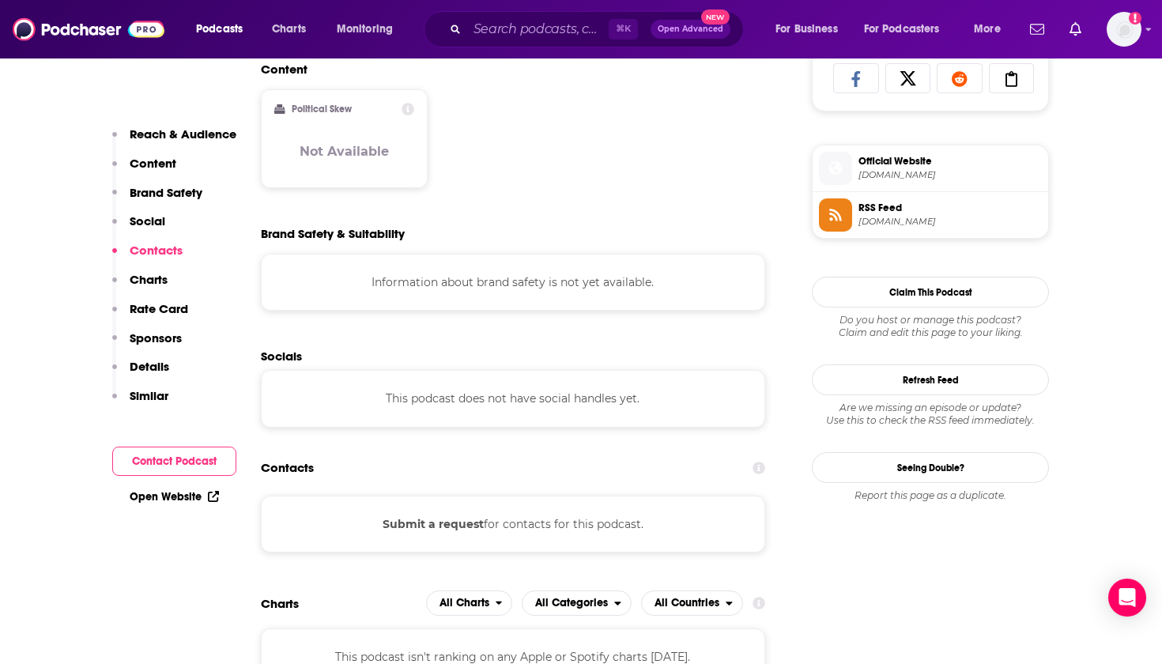
scroll to position [1303, 0]
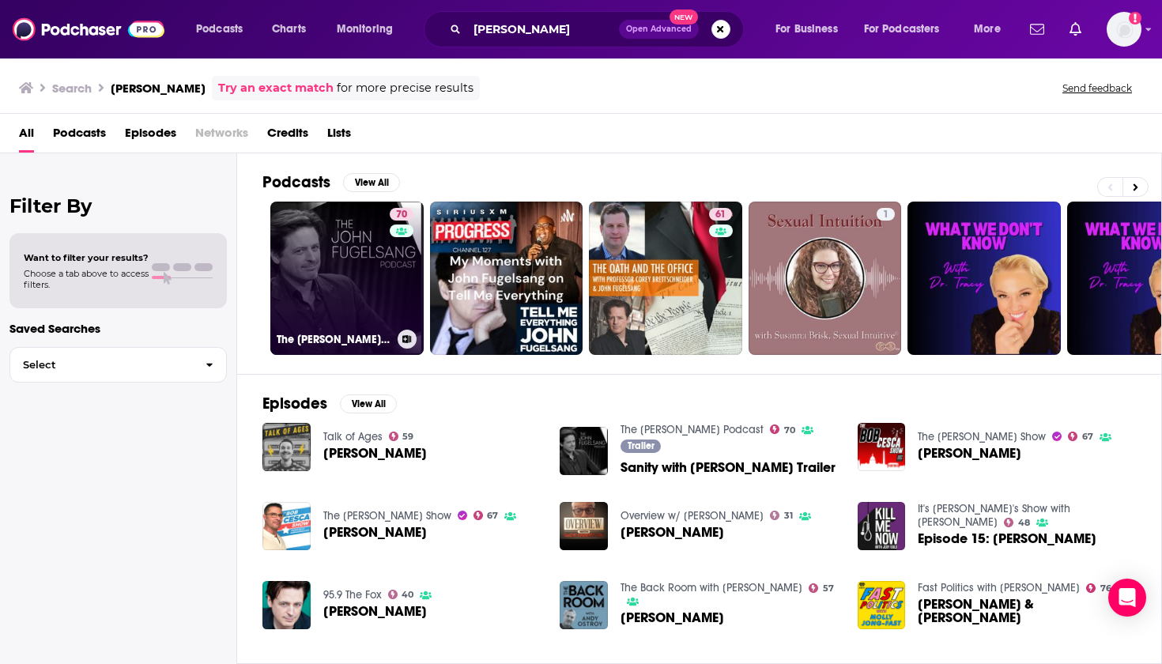
click at [360, 289] on link "70 The [PERSON_NAME] Podcast" at bounding box center [346, 278] width 153 height 153
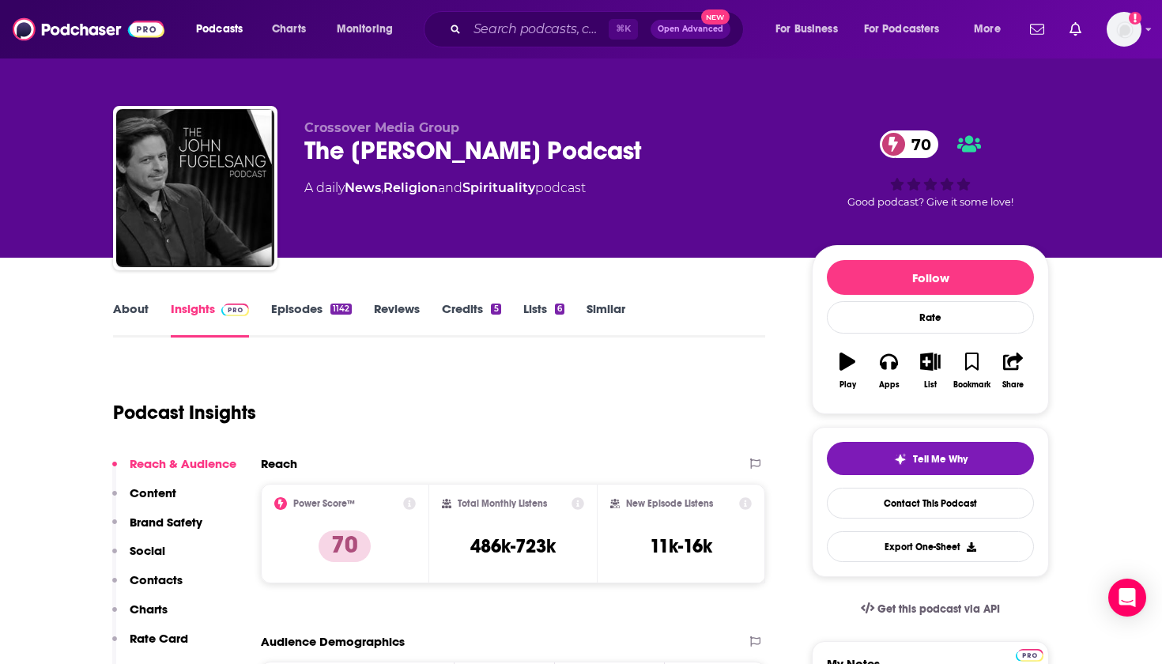
click at [170, 573] on p "Contacts" at bounding box center [156, 579] width 53 height 15
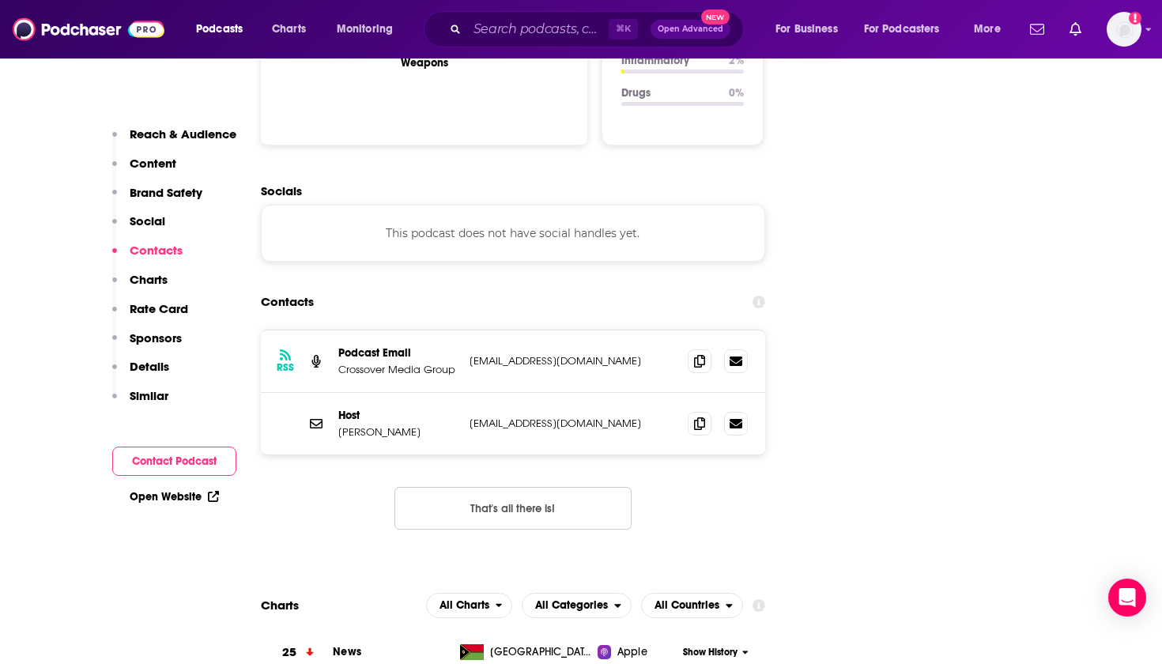
scroll to position [1780, 0]
